Goal: Navigation & Orientation: Find specific page/section

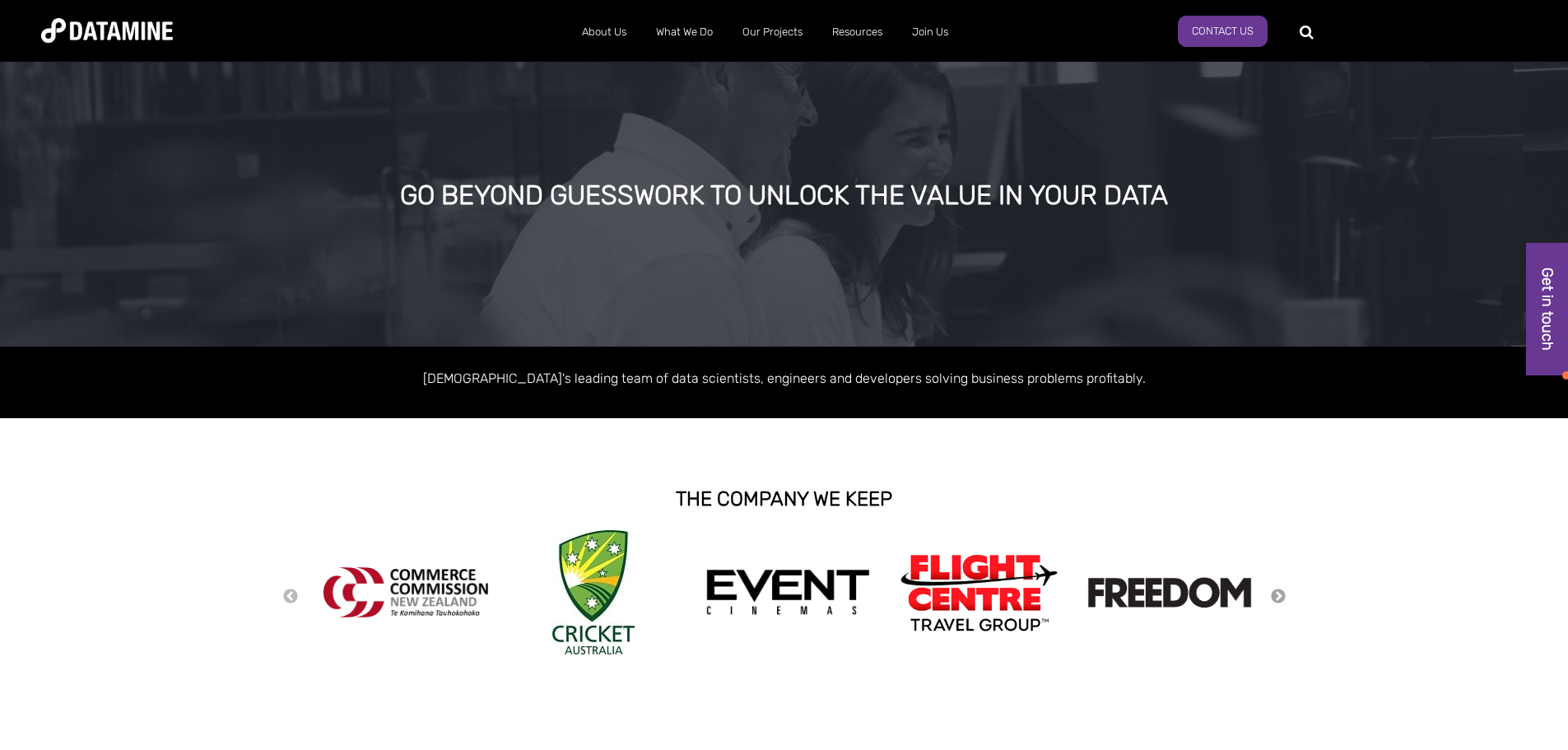
click at [1270, 594] on button "Next" at bounding box center [1278, 596] width 16 height 18
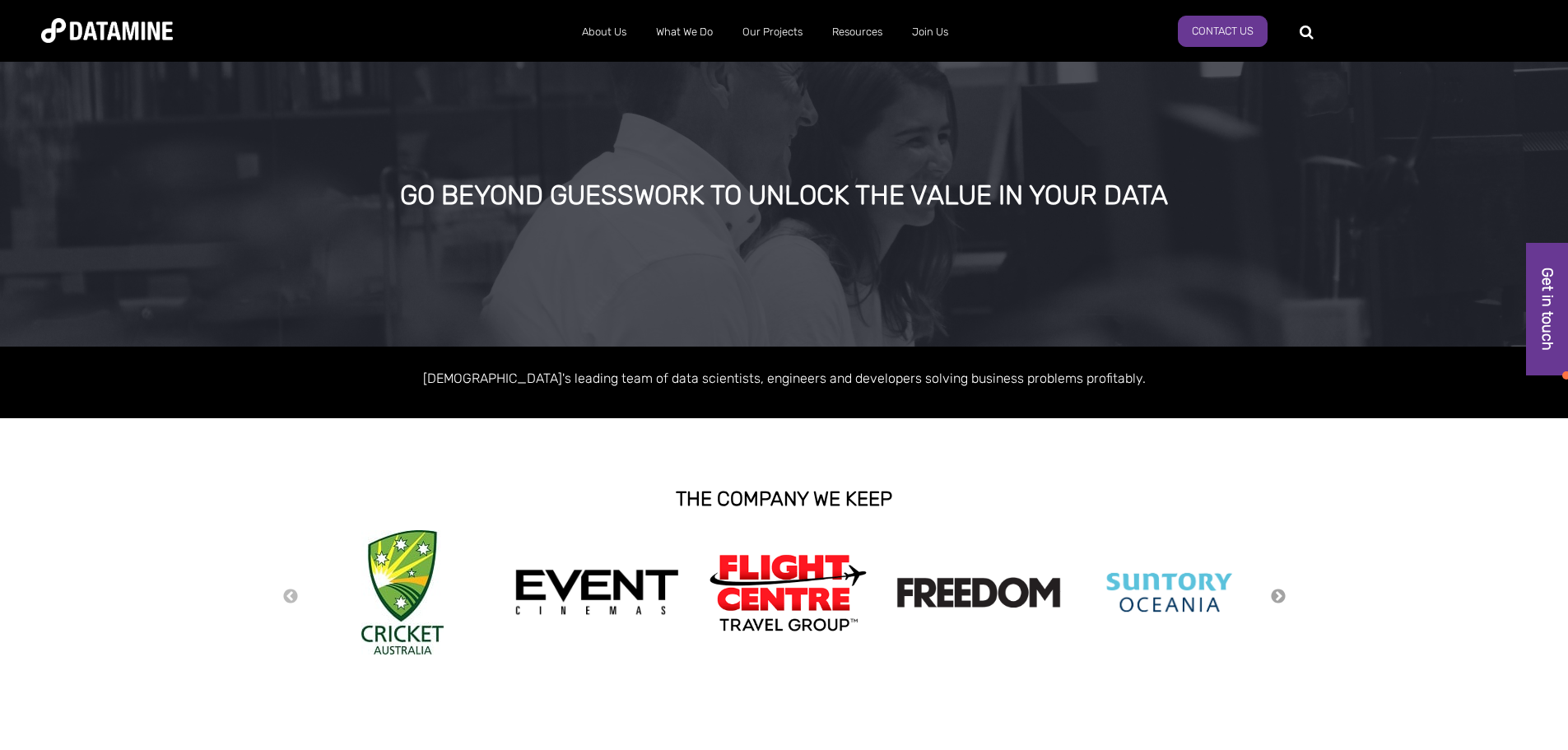
click at [1274, 593] on button "Next" at bounding box center [1278, 596] width 16 height 18
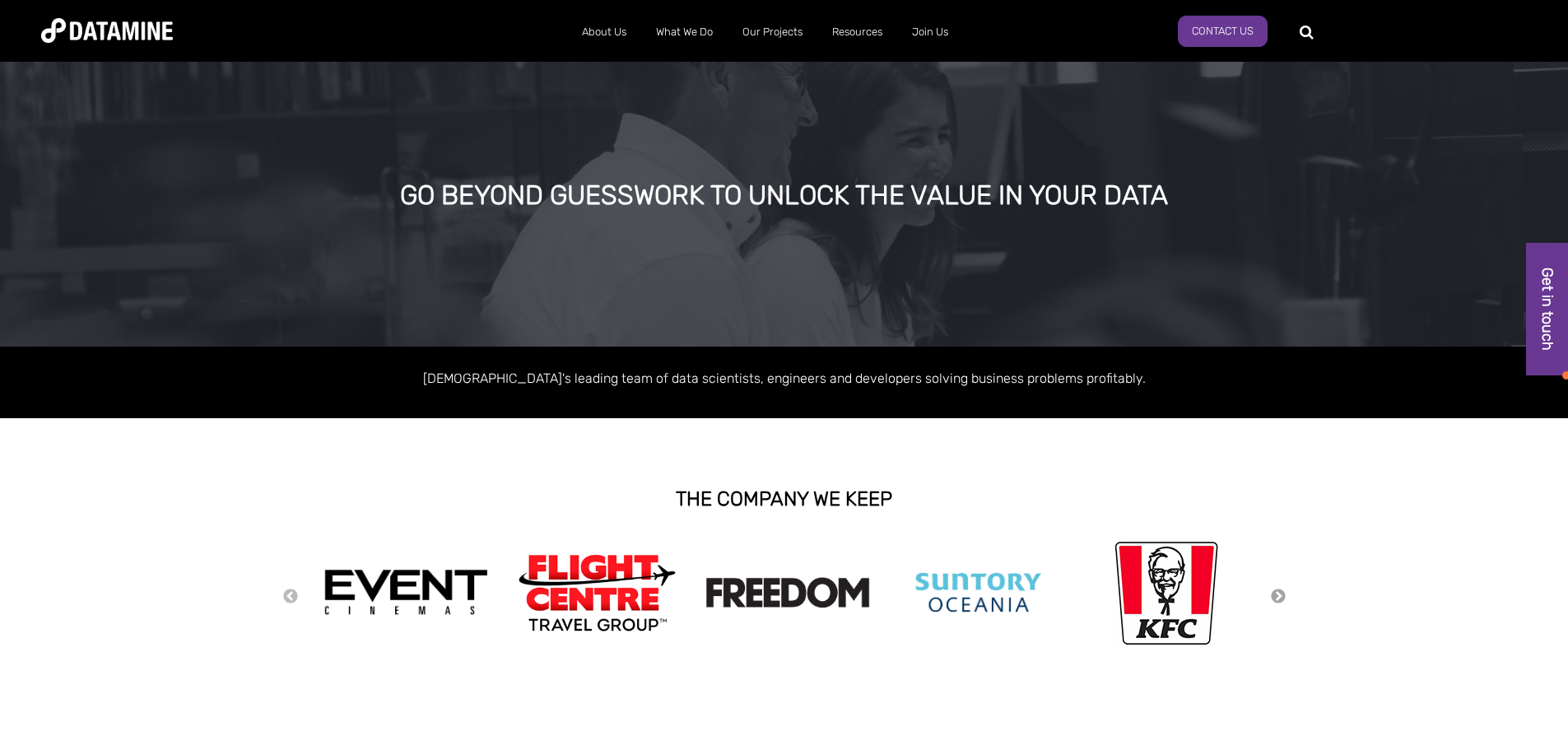
click at [1275, 592] on button "Next" at bounding box center [1278, 596] width 16 height 18
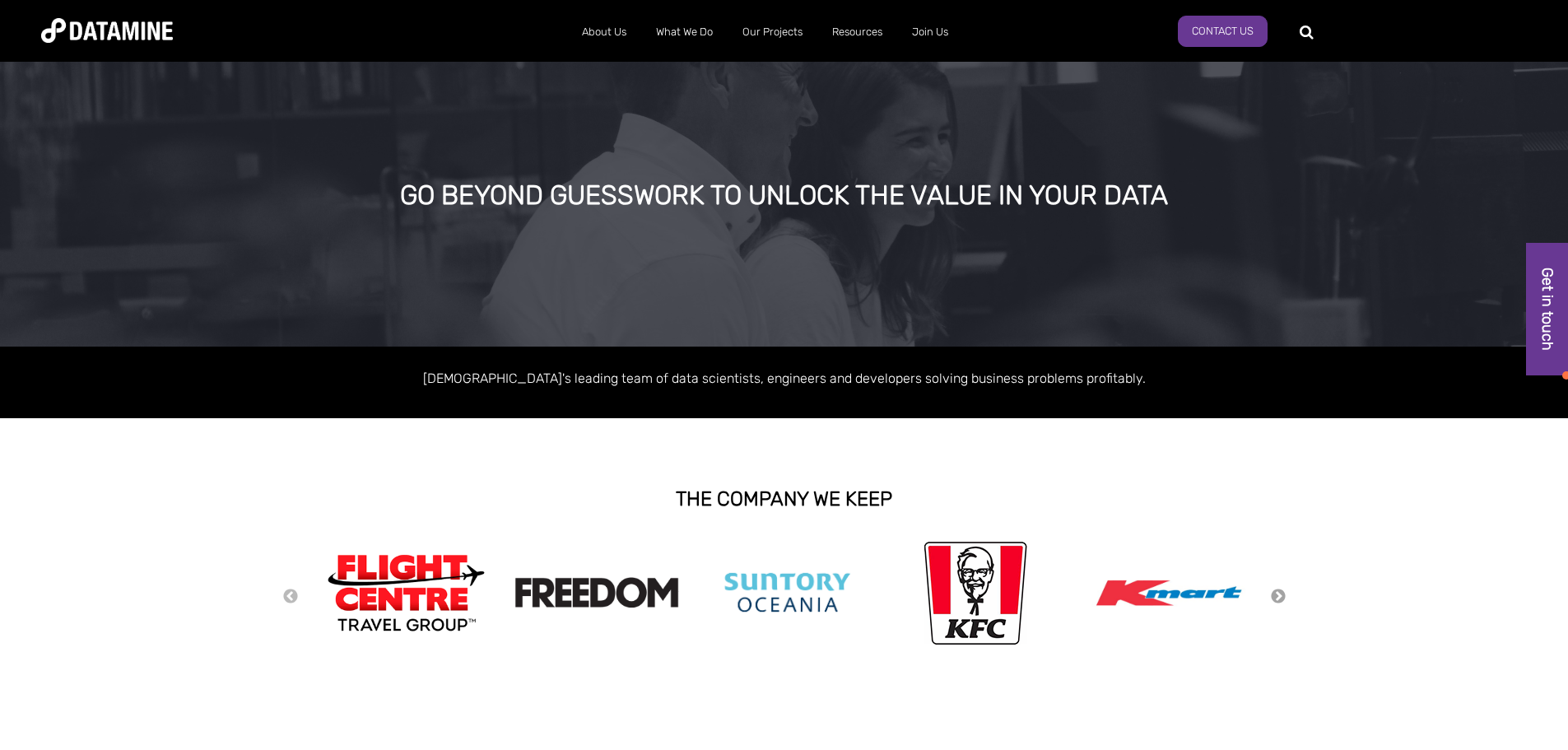
click at [1281, 595] on button "Next" at bounding box center [1278, 596] width 16 height 18
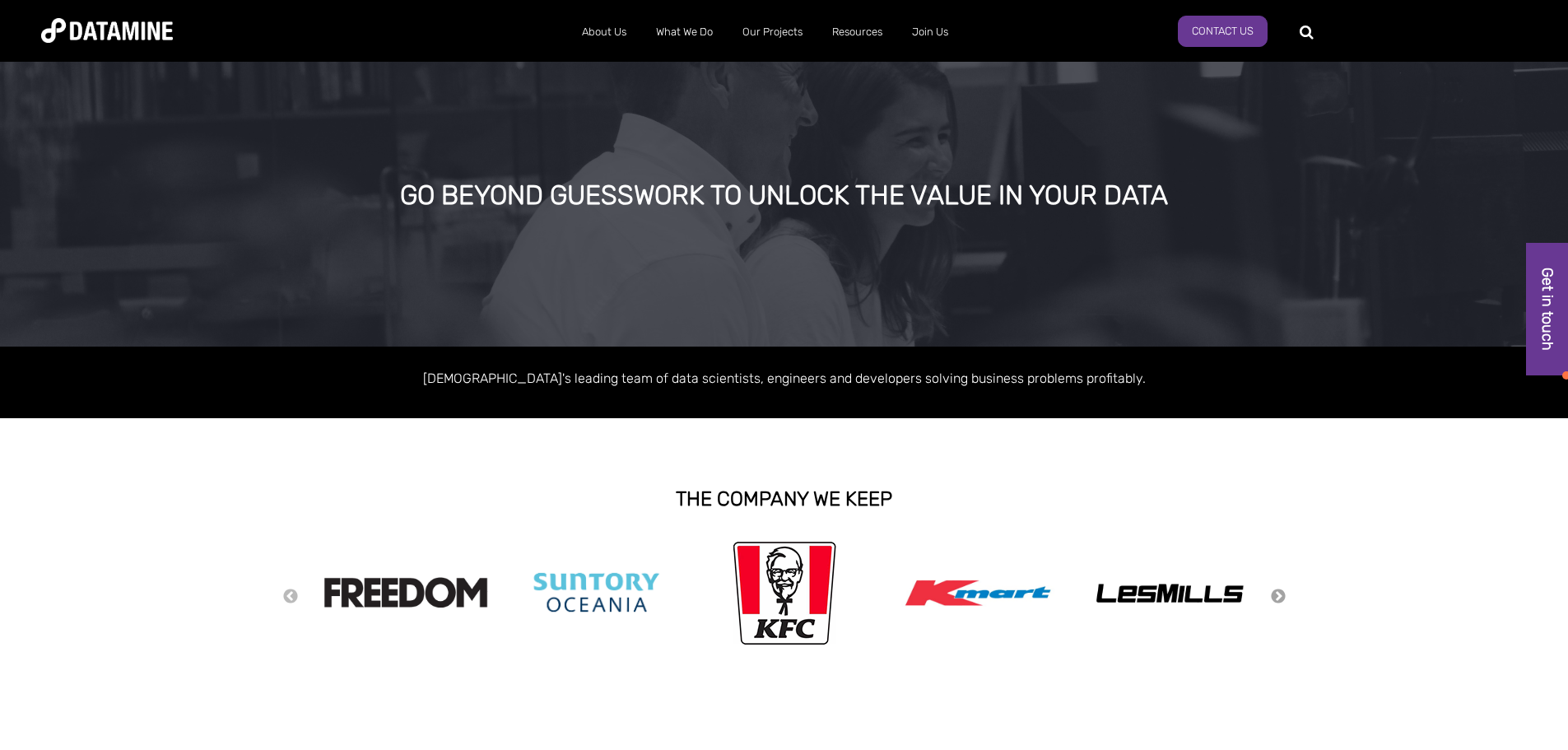
click at [1281, 595] on button "Next" at bounding box center [1278, 596] width 16 height 18
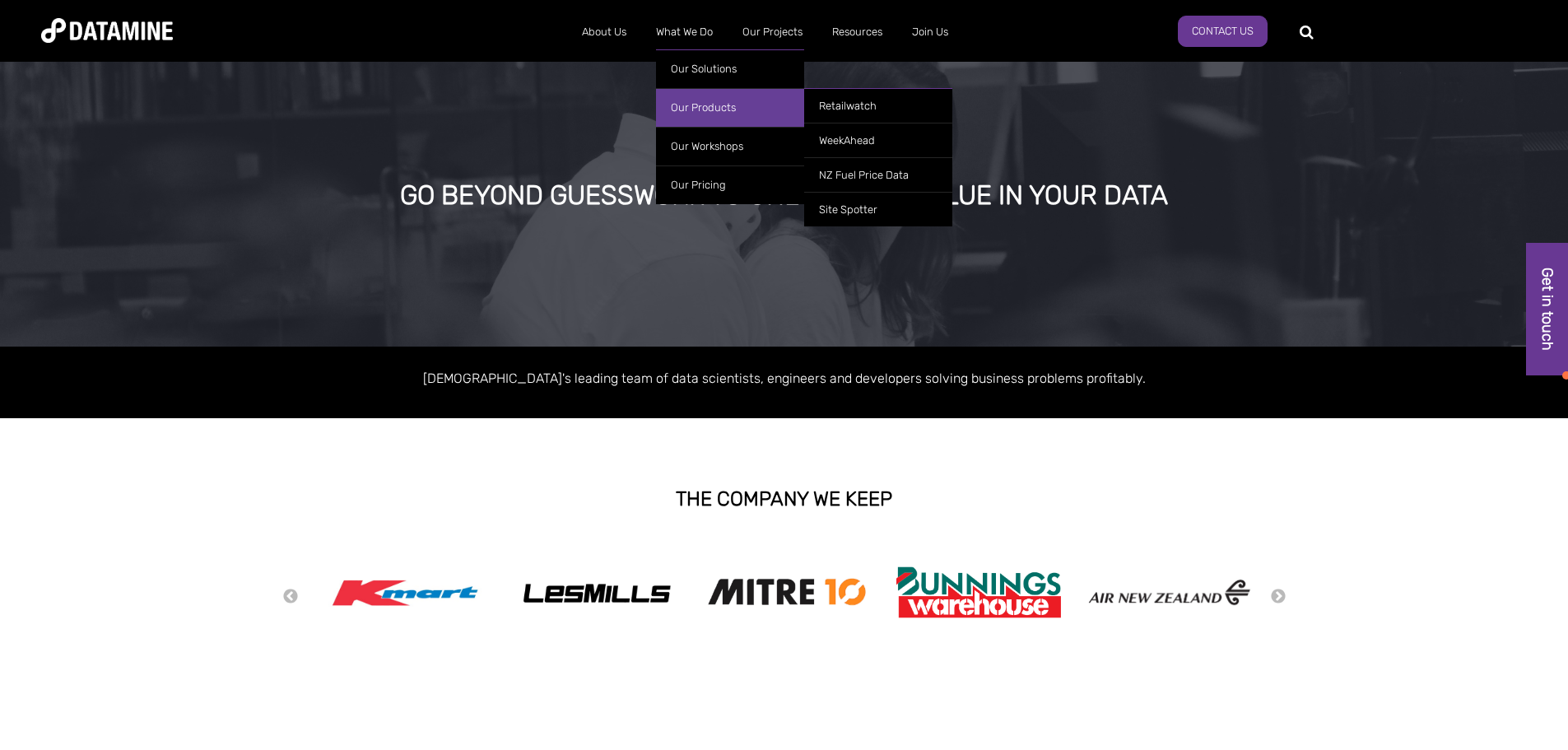
click at [704, 108] on link "Our Products" at bounding box center [730, 107] width 148 height 39
